Goal: Information Seeking & Learning: Find specific fact

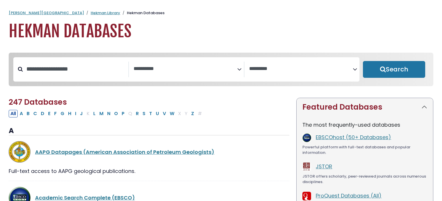
select select "Database Subject Filter"
select select "Database Vendors Filter"
click at [91, 13] on link "Hekman Library" at bounding box center [106, 13] width 30 height 6
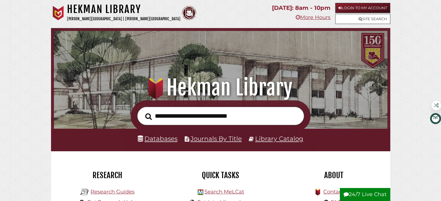
click at [233, 110] on input "text" at bounding box center [220, 116] width 167 height 19
type input "**********"
click at [142, 112] on button "Search" at bounding box center [148, 117] width 12 height 10
